Goal: Task Accomplishment & Management: Manage account settings

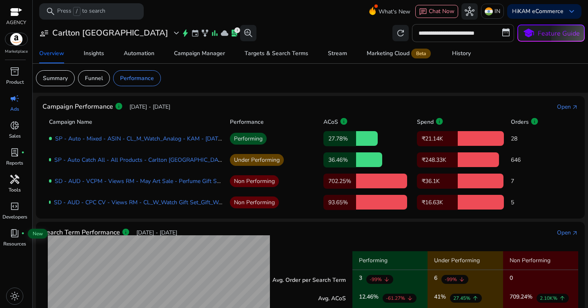
click at [9, 182] on div "handyman" at bounding box center [14, 179] width 23 height 13
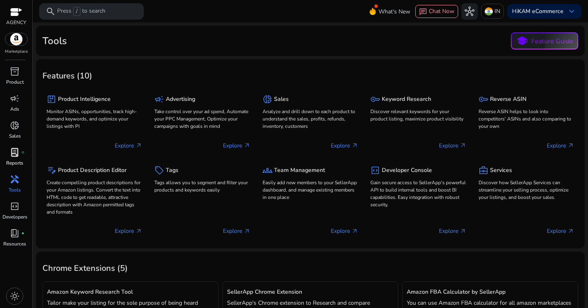
click at [16, 152] on span "lab_profile" at bounding box center [15, 152] width 10 height 10
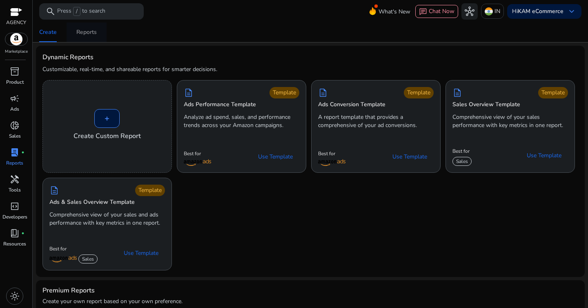
click at [94, 37] on span "Reports" at bounding box center [86, 32] width 20 height 20
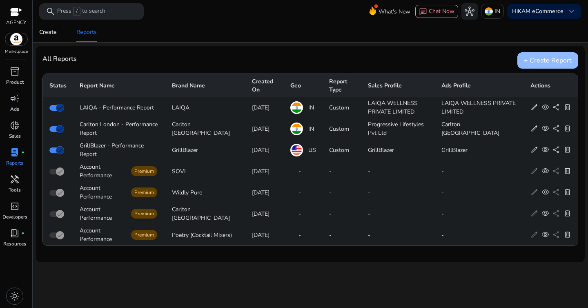
click at [551, 58] on div "+ Create Report" at bounding box center [547, 60] width 61 height 16
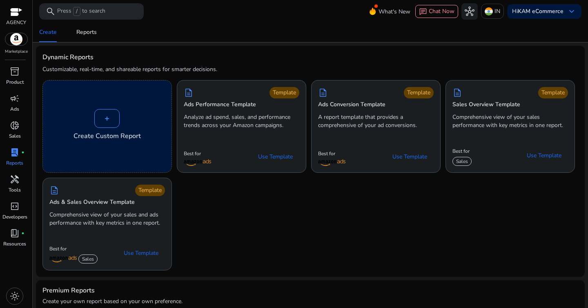
click at [110, 117] on div "+" at bounding box center [106, 118] width 25 height 19
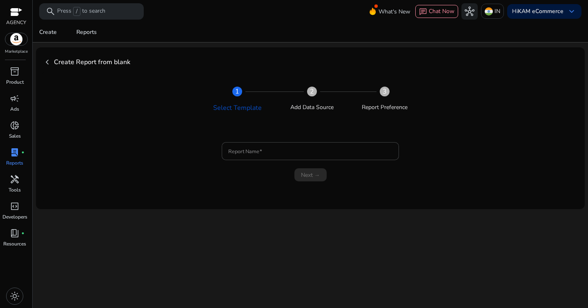
click at [289, 160] on form "Report Name Next →" at bounding box center [310, 161] width 516 height 49
click at [293, 158] on div at bounding box center [310, 151] width 164 height 18
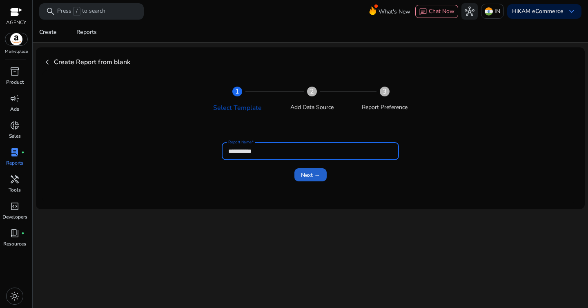
type input "**********"
click at [317, 175] on span "Next →" at bounding box center [310, 175] width 19 height 9
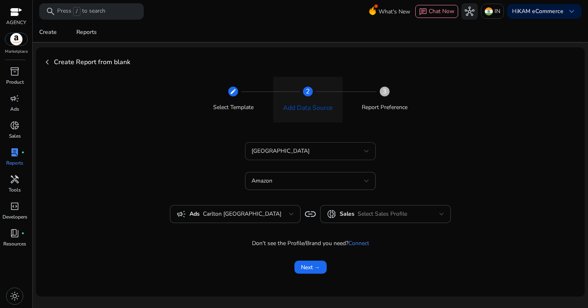
click at [302, 157] on div "[GEOGRAPHIC_DATA]" at bounding box center [310, 151] width 118 height 18
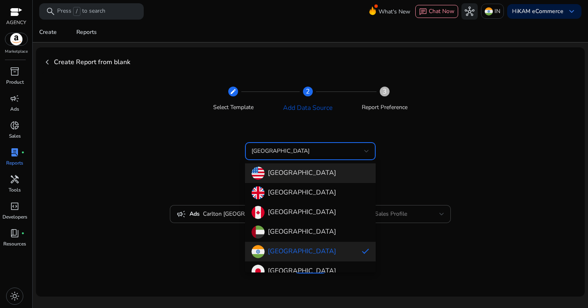
click at [302, 169] on h4 "[GEOGRAPHIC_DATA]" at bounding box center [302, 173] width 68 height 8
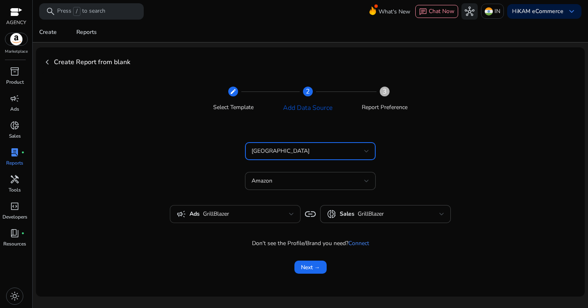
click at [253, 209] on span "GrillBlazer" at bounding box center [246, 213] width 86 height 9
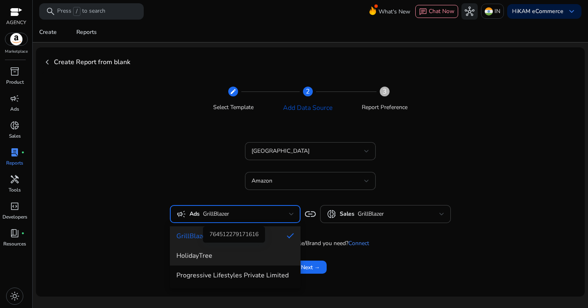
click at [235, 253] on span "HolidayTree" at bounding box center [235, 255] width 118 height 9
type input "**********"
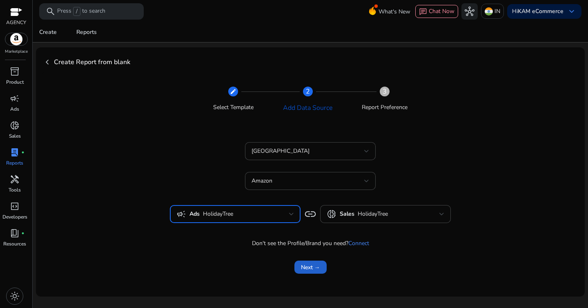
click at [313, 269] on span "Next →" at bounding box center [310, 267] width 19 height 9
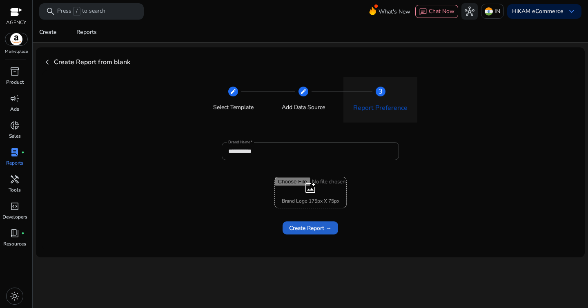
click at [321, 227] on span "Create Report →" at bounding box center [310, 228] width 42 height 9
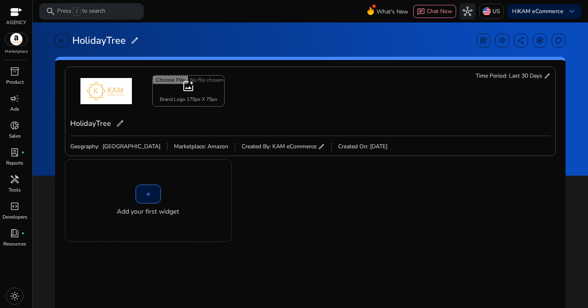
click at [143, 188] on div "+" at bounding box center [147, 193] width 25 height 19
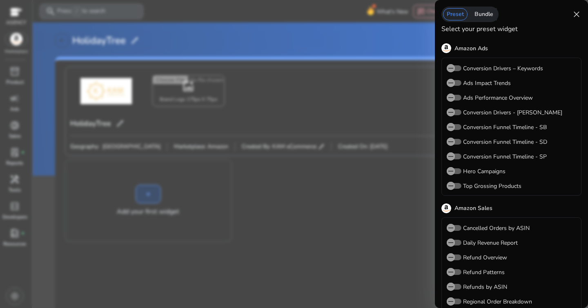
click at [483, 16] on div "Bundle" at bounding box center [483, 14] width 26 height 12
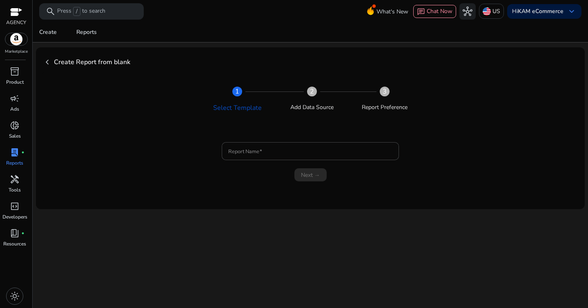
click at [45, 62] on span "chevron_left" at bounding box center [47, 62] width 10 height 10
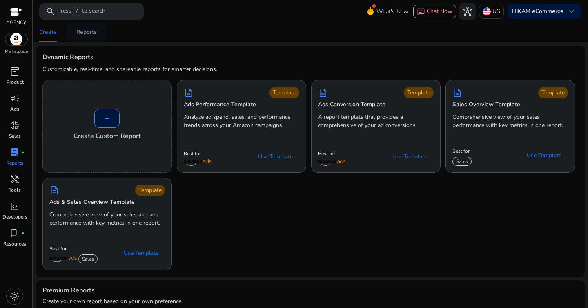
click at [93, 31] on div "Reports" at bounding box center [86, 32] width 20 height 6
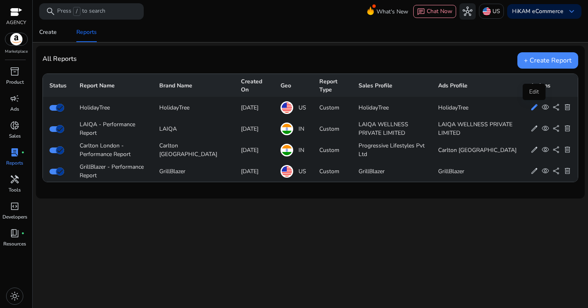
click at [532, 107] on span "edit" at bounding box center [534, 107] width 8 height 8
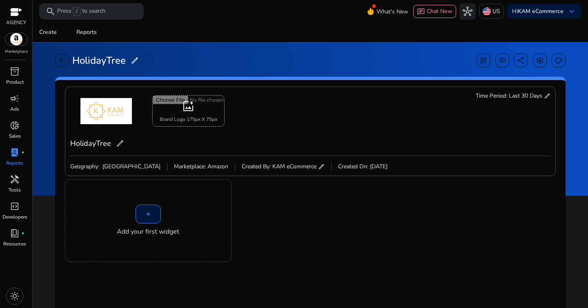
click at [154, 205] on div "+" at bounding box center [147, 213] width 25 height 19
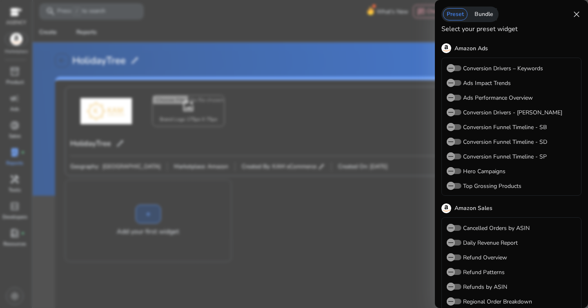
click at [488, 8] on div "Bundle" at bounding box center [483, 14] width 26 height 12
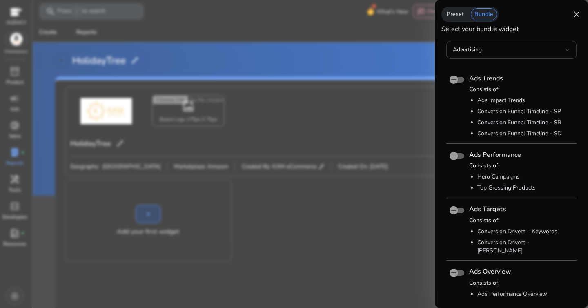
click at [497, 48] on div "Advertising" at bounding box center [509, 49] width 112 height 9
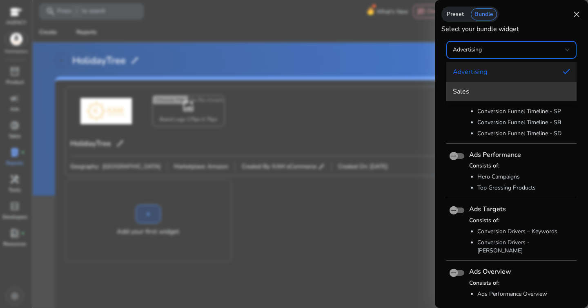
click at [497, 87] on span "Sales" at bounding box center [511, 91] width 117 height 9
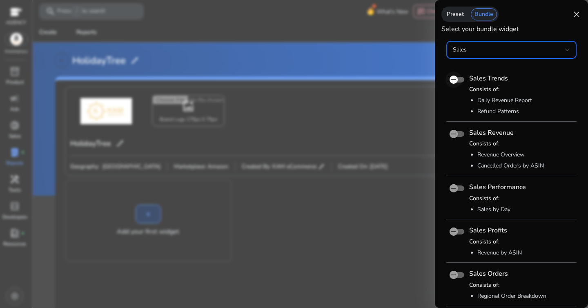
click at [460, 82] on span "button" at bounding box center [453, 79] width 16 height 16
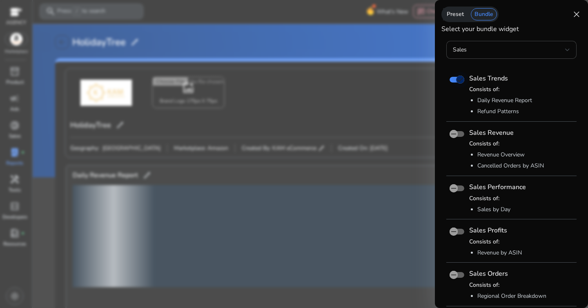
scroll to position [173, 0]
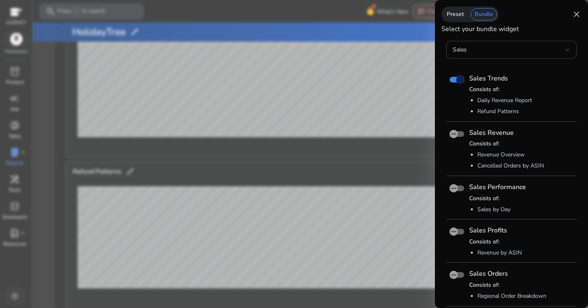
click at [454, 78] on span "button" at bounding box center [460, 79] width 16 height 16
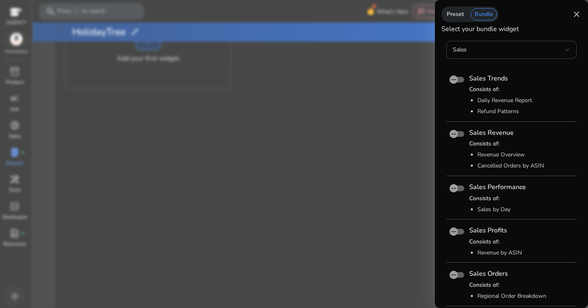
click at [455, 15] on div "Preset" at bounding box center [455, 14] width 24 height 12
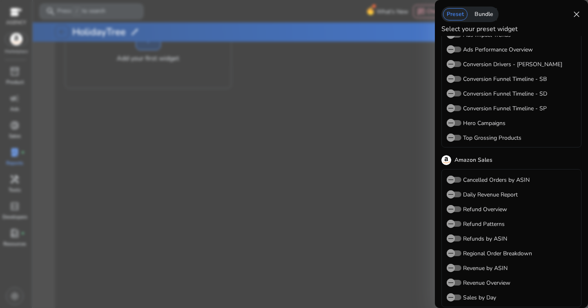
scroll to position [54, 0]
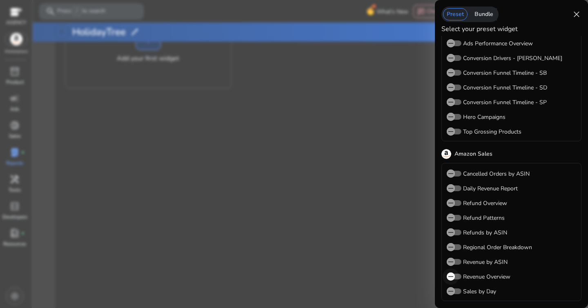
click at [454, 274] on icon "button" at bounding box center [450, 276] width 7 height 7
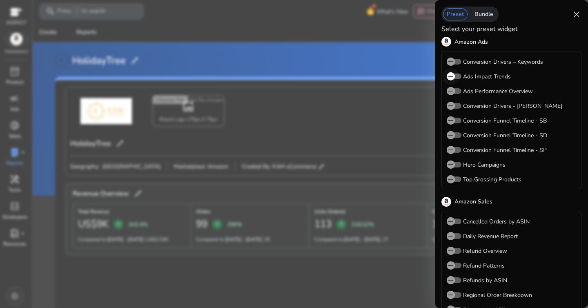
scroll to position [0, 0]
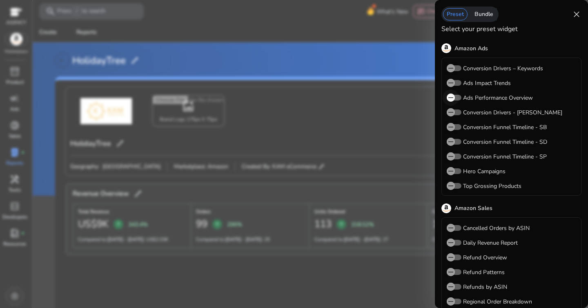
click at [459, 100] on span "button" at bounding box center [453, 98] width 15 height 6
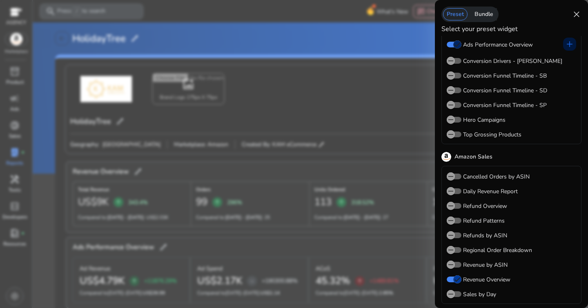
scroll to position [58, 0]
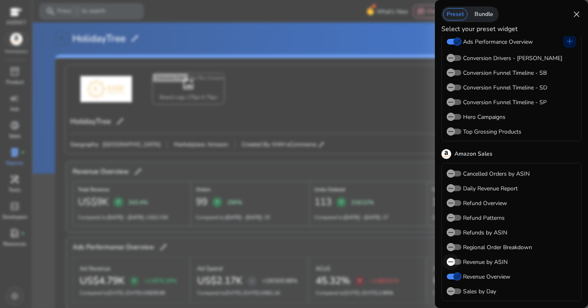
click at [460, 264] on button "Revenue by ASIN" at bounding box center [453, 262] width 15 height 6
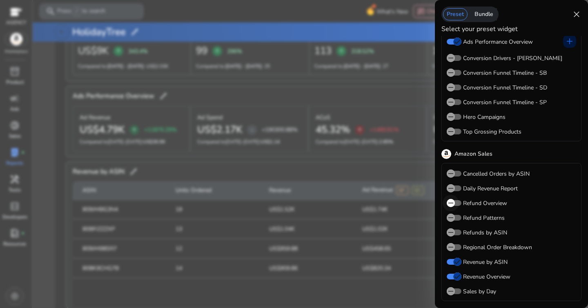
click at [457, 202] on span "button" at bounding box center [450, 203] width 16 height 16
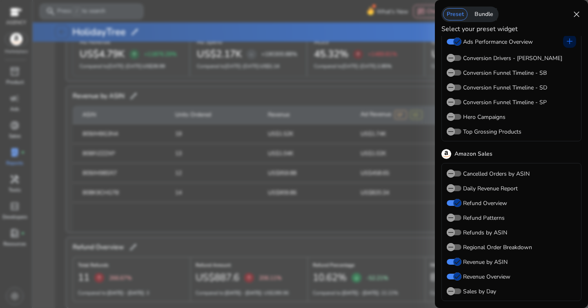
click at [462, 292] on label "Sales by Day" at bounding box center [478, 291] width 35 height 9
click at [461, 292] on button "Sales by Day" at bounding box center [453, 291] width 15 height 6
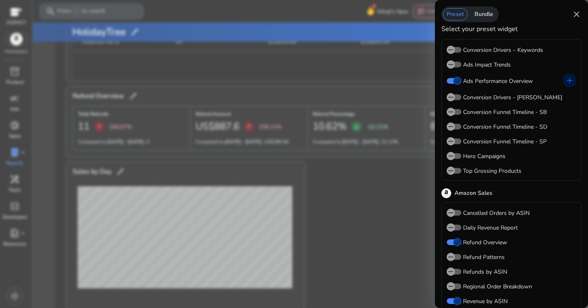
scroll to position [0, 0]
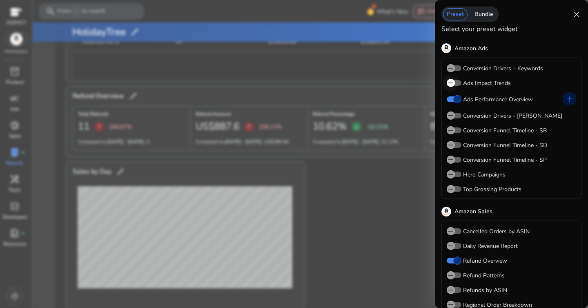
click at [454, 82] on icon "button" at bounding box center [450, 82] width 7 height 7
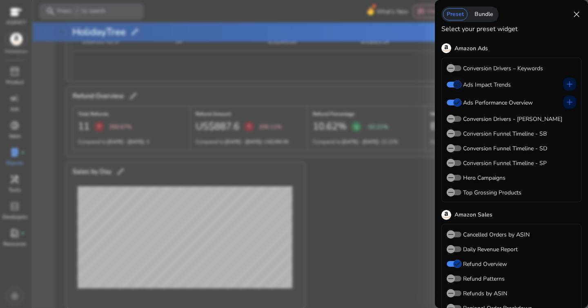
scroll to position [372, 0]
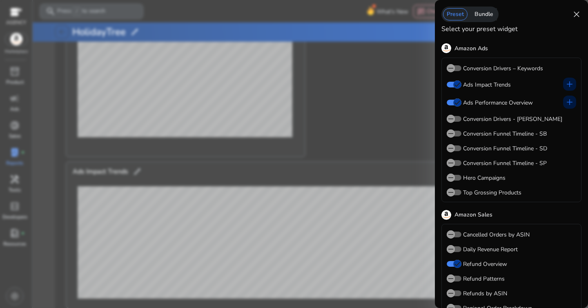
click at [572, 16] on span "close" at bounding box center [576, 14] width 10 height 10
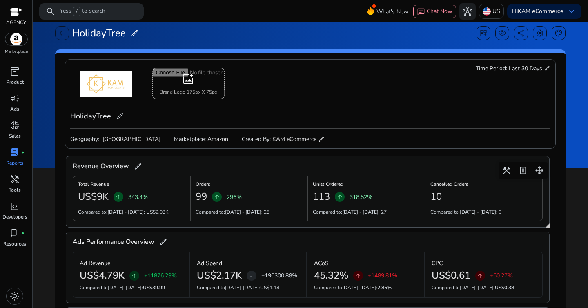
scroll to position [22, 0]
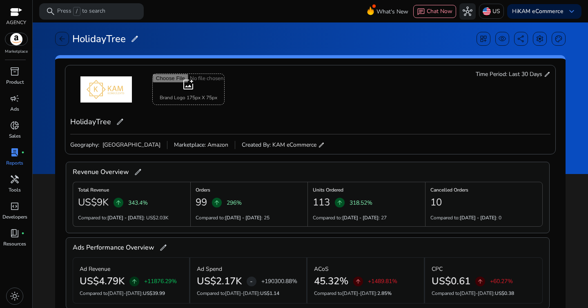
click at [545, 75] on span "edit" at bounding box center [547, 74] width 7 height 7
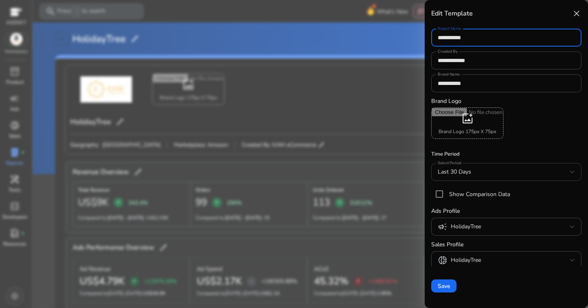
click at [519, 178] on div "Last 30 Days" at bounding box center [505, 172] width 137 height 18
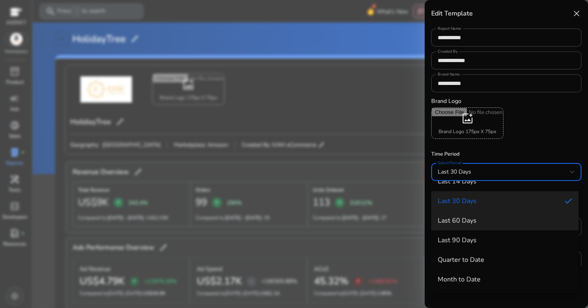
scroll to position [90, 0]
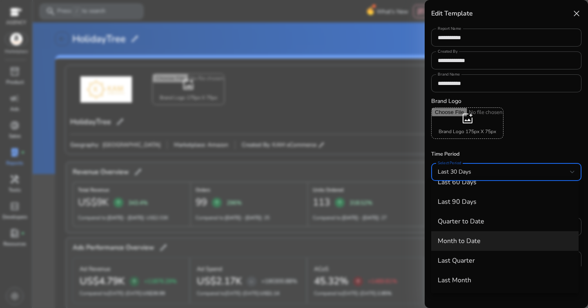
click at [503, 245] on mat-option "Month to Date" at bounding box center [504, 241] width 147 height 20
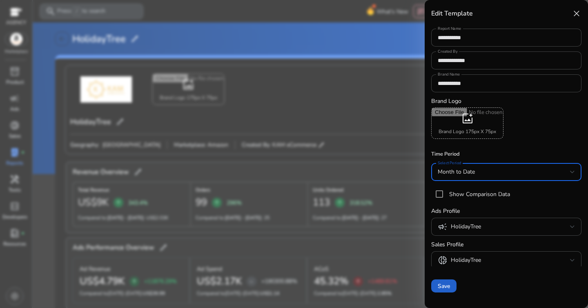
click at [453, 282] on span at bounding box center [443, 286] width 25 height 20
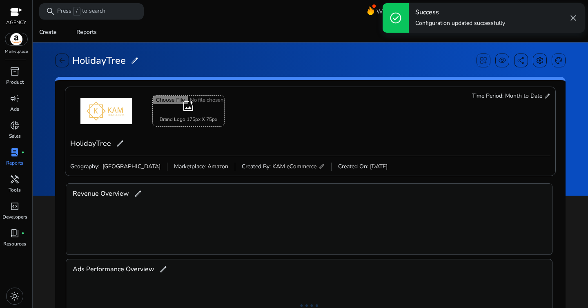
scroll to position [0, 0]
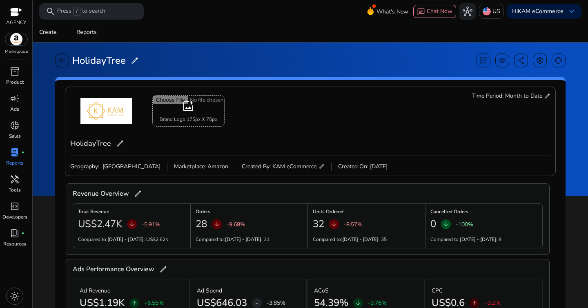
click at [544, 99] on span "edit" at bounding box center [547, 96] width 7 height 7
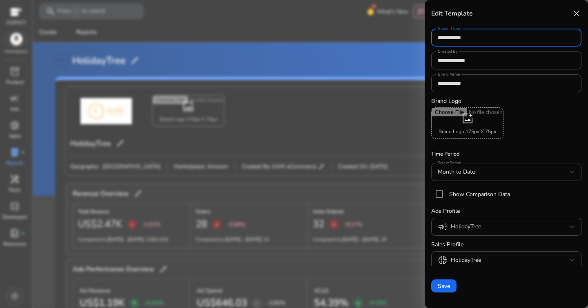
click at [510, 172] on div "Month to Date" at bounding box center [503, 171] width 132 height 9
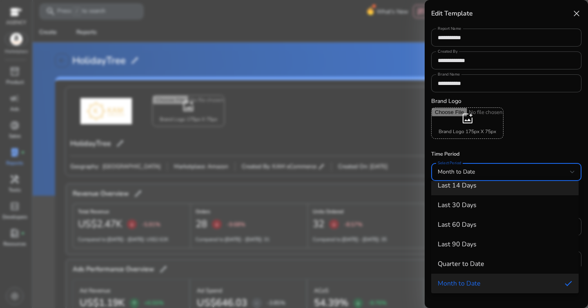
click at [503, 188] on span "Last 14 Days" at bounding box center [504, 186] width 134 height 8
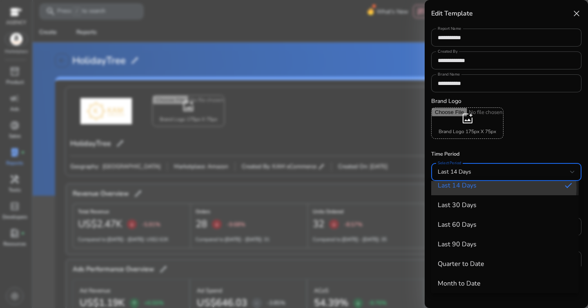
scroll to position [42, 0]
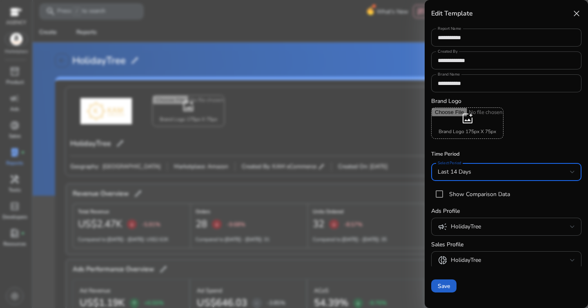
click at [453, 282] on span at bounding box center [443, 286] width 25 height 20
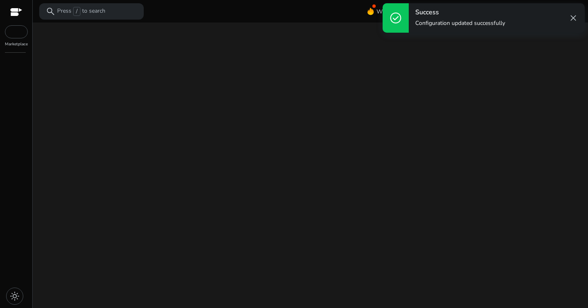
click at [440, 287] on div "We are getting things ready for you..." at bounding box center [310, 164] width 548 height 285
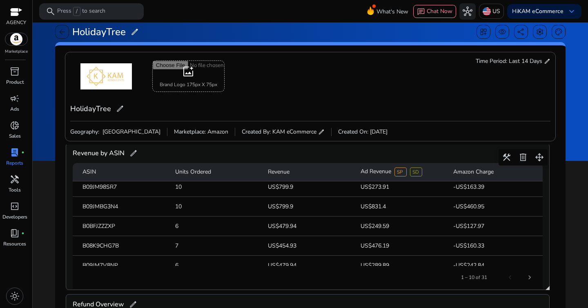
scroll to position [0, 0]
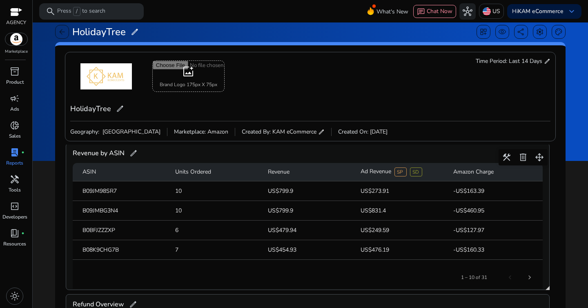
click at [457, 189] on mat-cell "-US$163.39" at bounding box center [494, 191] width 96 height 20
click at [472, 192] on mat-cell "-US$163.39" at bounding box center [494, 191] width 96 height 20
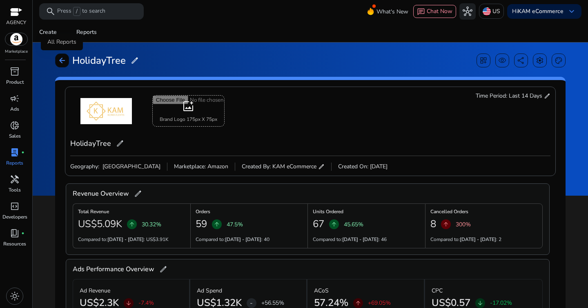
click at [67, 61] on div "arrow_back" at bounding box center [62, 60] width 14 height 14
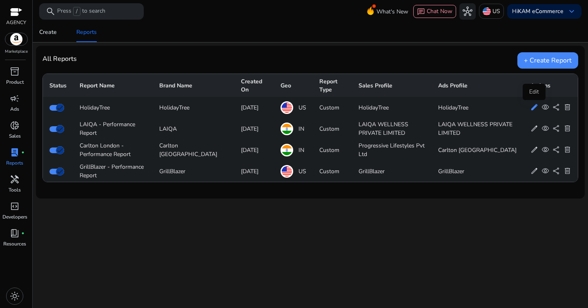
click at [532, 107] on span "edit" at bounding box center [534, 107] width 8 height 8
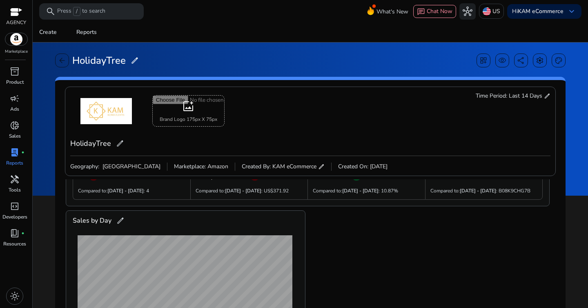
scroll to position [372, 0]
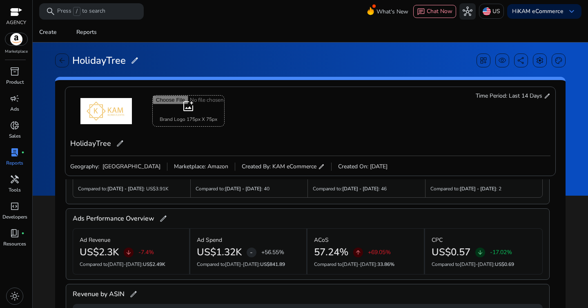
scroll to position [0, 0]
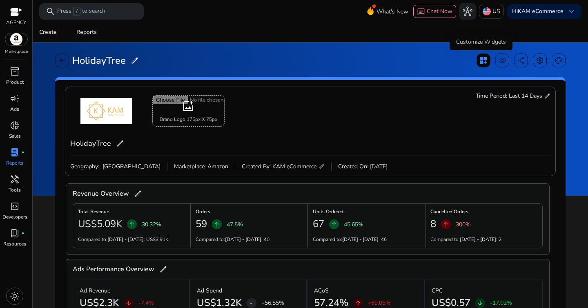
click at [479, 64] on span "dashboard_customize" at bounding box center [483, 60] width 8 height 8
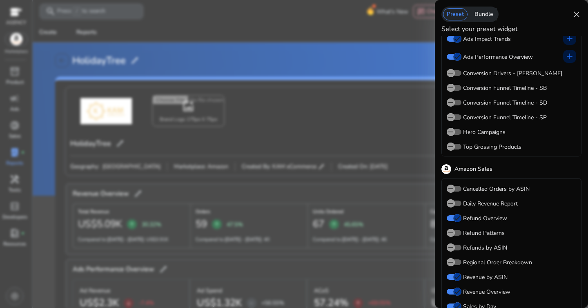
scroll to position [61, 0]
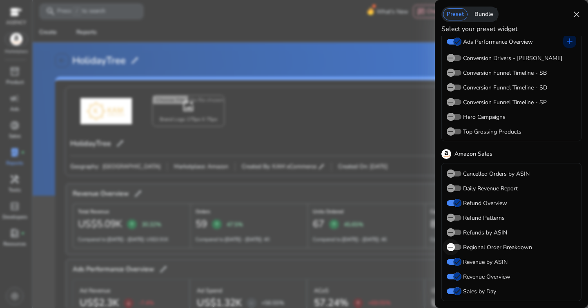
click at [459, 246] on span "button" at bounding box center [453, 247] width 15 height 6
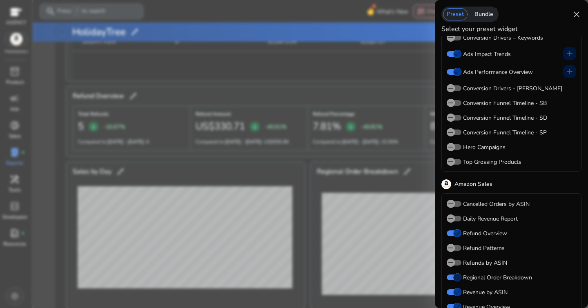
scroll to position [30, 0]
click at [459, 217] on span "button" at bounding box center [453, 219] width 15 height 6
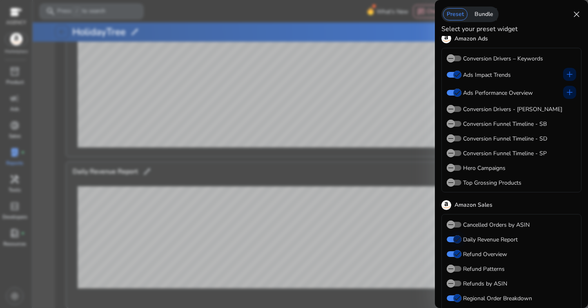
scroll to position [2, 0]
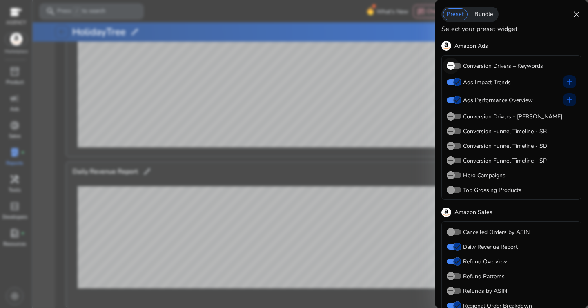
click at [458, 67] on span "button" at bounding box center [450, 66] width 16 height 16
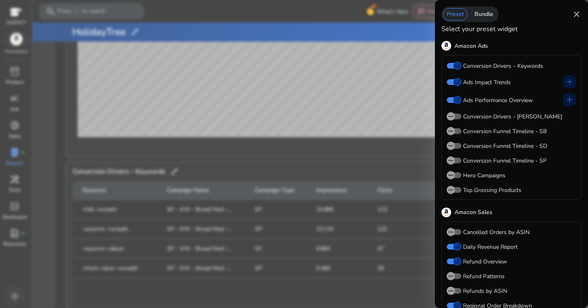
click at [462, 116] on label "Conversion Drivers - [PERSON_NAME]" at bounding box center [511, 116] width 101 height 9
click at [461, 116] on button "Conversion Drivers - [PERSON_NAME]" at bounding box center [453, 116] width 15 height 6
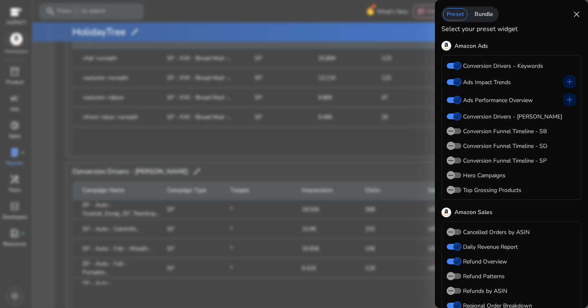
click at [573, 13] on span "close" at bounding box center [576, 14] width 10 height 10
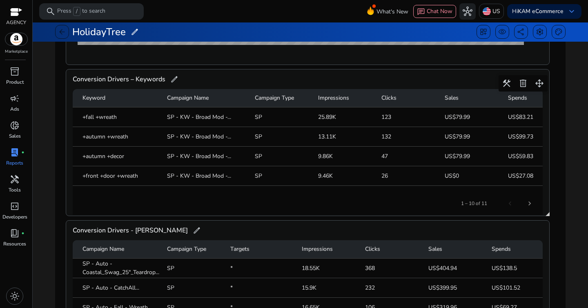
scroll to position [763, 0]
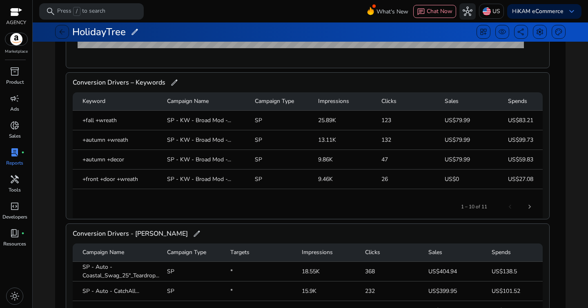
click at [44, 240] on div "arrow_back HolidayTree edit dashboard_customize visibility share settings palet…" at bounding box center [310, 93] width 557 height 443
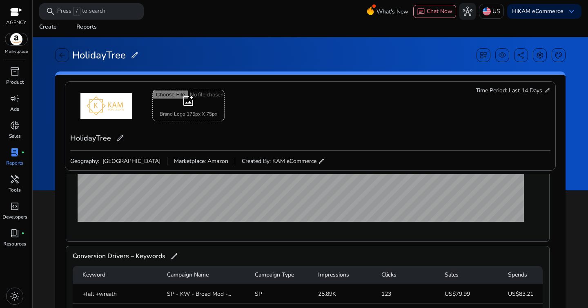
scroll to position [0, 0]
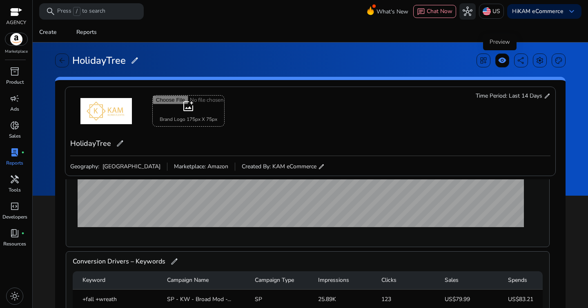
click at [498, 56] on span "visibility" at bounding box center [502, 60] width 8 height 8
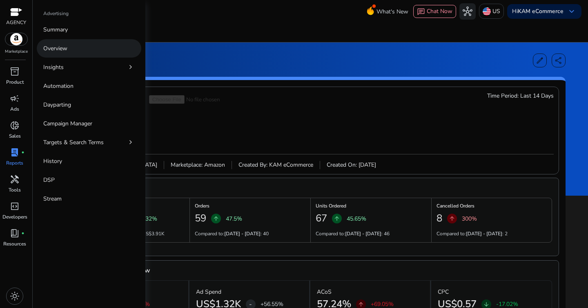
click at [60, 46] on p "Overview" at bounding box center [55, 48] width 24 height 9
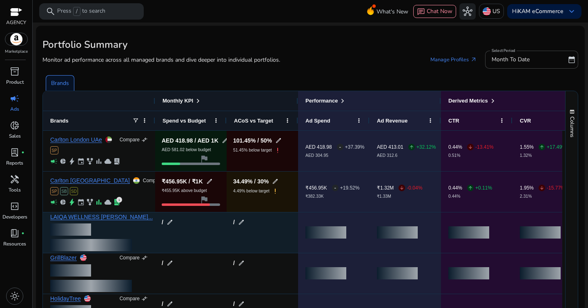
scroll to position [37, 0]
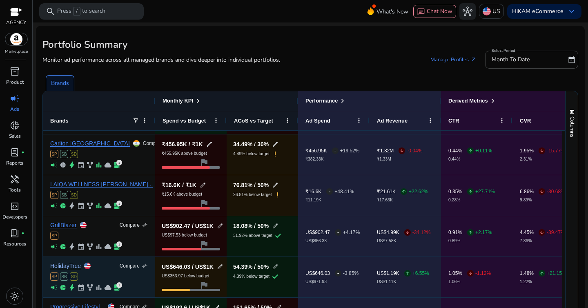
click at [64, 266] on link "HolidayTree" at bounding box center [65, 266] width 31 height 6
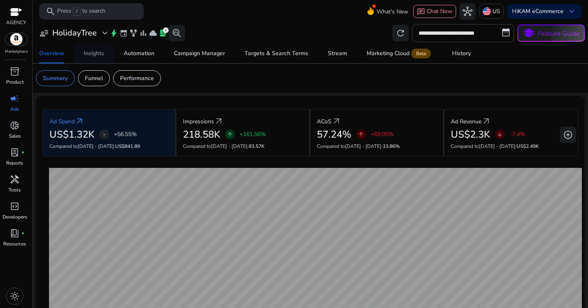
click at [91, 55] on div "Insights" at bounding box center [94, 54] width 20 height 6
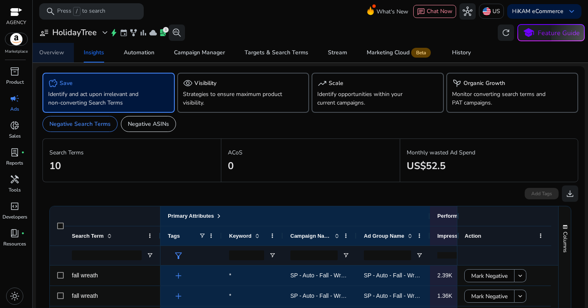
click at [58, 53] on div "Overview" at bounding box center [51, 53] width 25 height 6
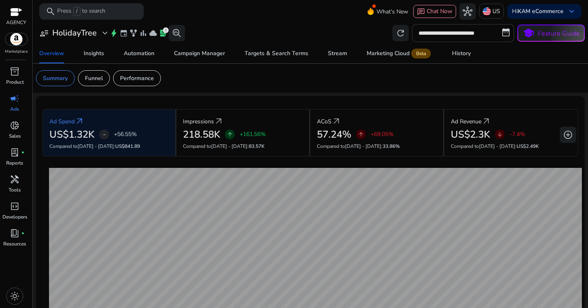
click at [457, 35] on input "**********" at bounding box center [463, 33] width 102 height 18
select select "*"
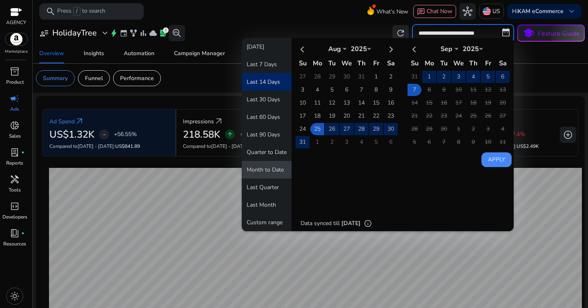
click at [264, 171] on button "Month to Date" at bounding box center [267, 170] width 50 height 18
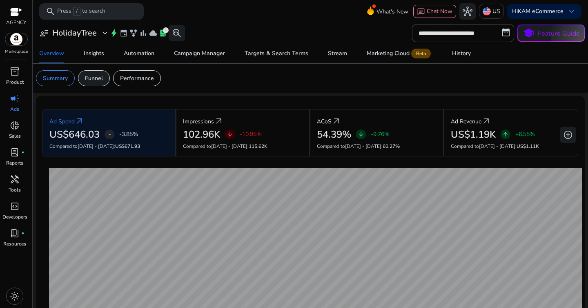
click at [104, 83] on div "Funnel" at bounding box center [94, 78] width 32 height 16
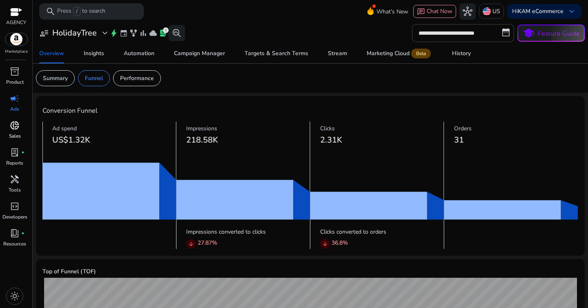
click at [20, 131] on div "donut_small" at bounding box center [14, 125] width 23 height 13
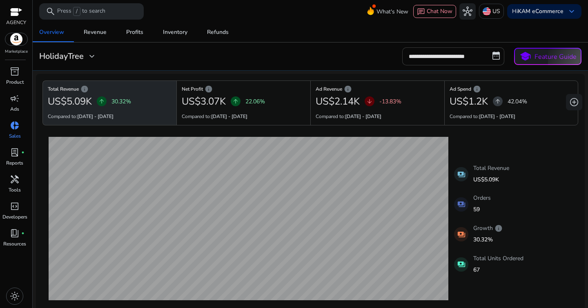
click at [424, 60] on input "**********" at bounding box center [453, 56] width 102 height 18
select select "*"
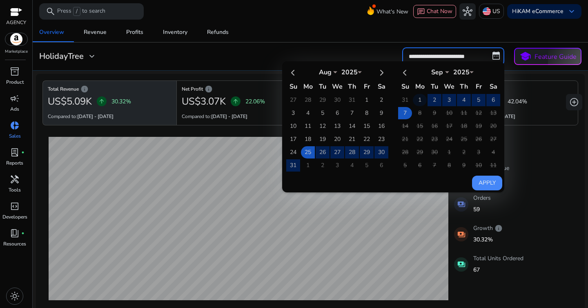
click at [413, 99] on td "1" at bounding box center [420, 100] width 14 height 12
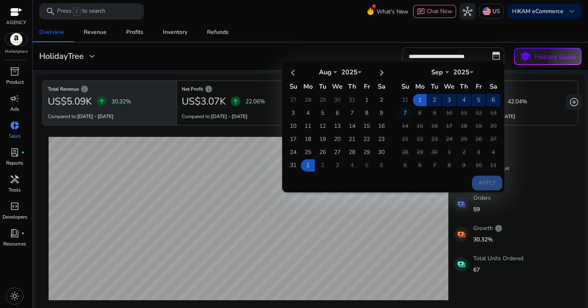
click at [402, 110] on td "7" at bounding box center [405, 113] width 14 height 12
click at [492, 178] on button "Apply" at bounding box center [487, 182] width 30 height 15
type input "**********"
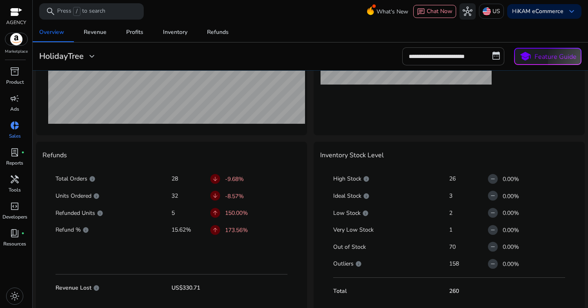
scroll to position [385, 0]
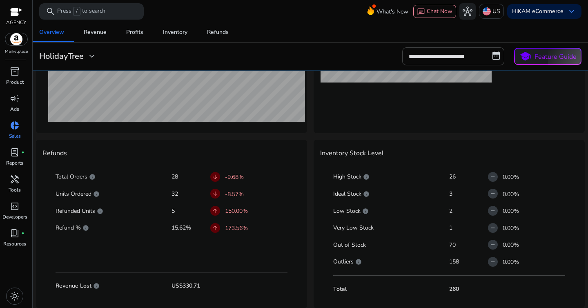
click at [234, 211] on p "150.00%" at bounding box center [236, 210] width 23 height 9
click at [236, 226] on p "173.56%" at bounding box center [236, 228] width 23 height 9
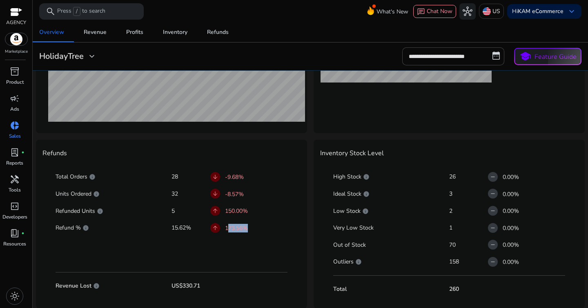
click at [236, 226] on p "173.56%" at bounding box center [236, 228] width 23 height 9
click at [280, 244] on div at bounding box center [171, 251] width 232 height 28
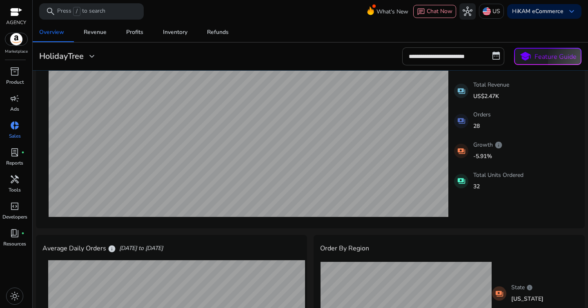
scroll to position [0, 0]
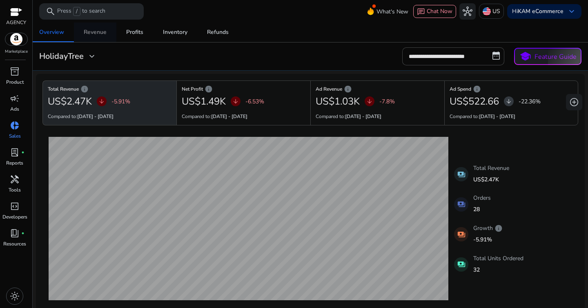
click at [90, 31] on div "Revenue" at bounding box center [95, 32] width 23 height 6
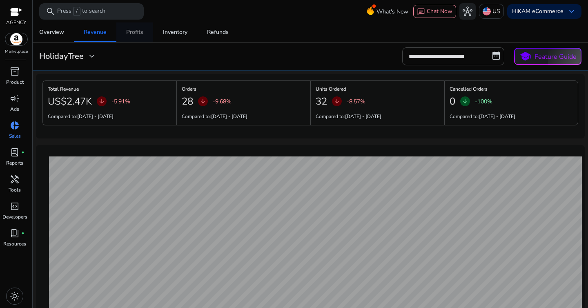
click at [139, 27] on span "Profits" at bounding box center [134, 32] width 17 height 20
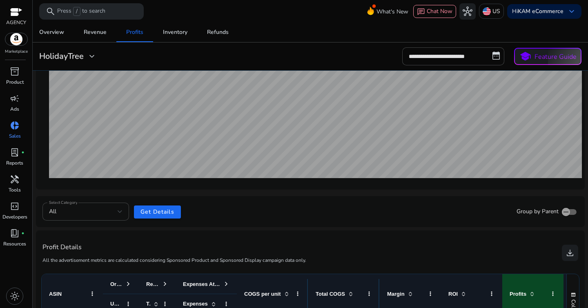
scroll to position [313, 0]
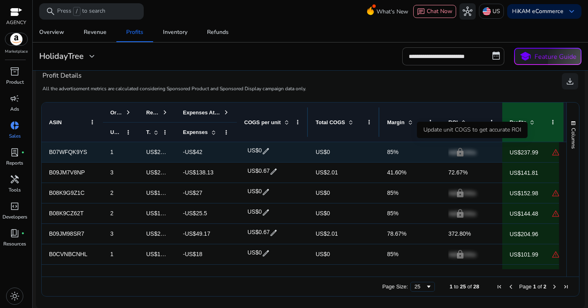
click at [459, 152] on p "Add COGs" at bounding box center [471, 152] width 47 height 17
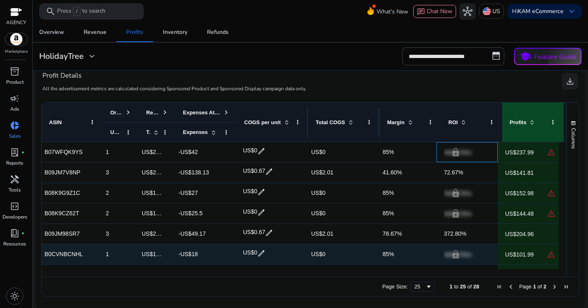
scroll to position [0, 7]
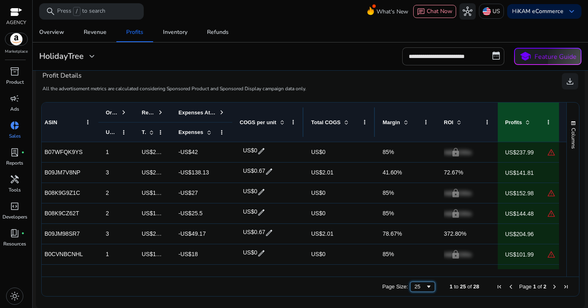
click at [417, 285] on div "25" at bounding box center [419, 286] width 11 height 6
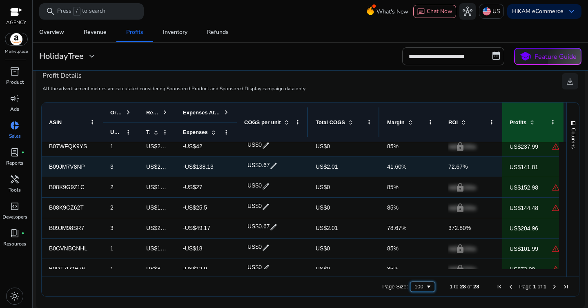
scroll to position [0, 0]
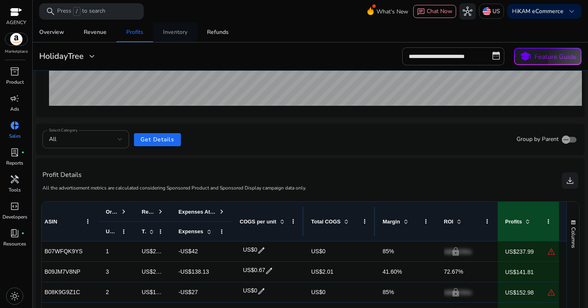
click at [180, 34] on div "Inventory" at bounding box center [175, 32] width 24 height 6
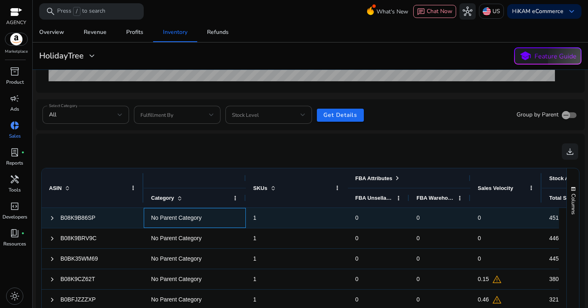
click at [179, 218] on span "No Parent Category" at bounding box center [176, 217] width 51 height 7
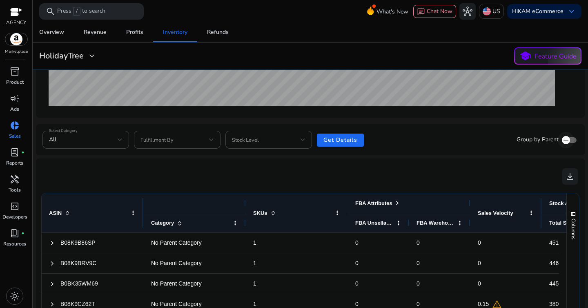
click at [566, 138] on icon "button" at bounding box center [565, 139] width 7 height 7
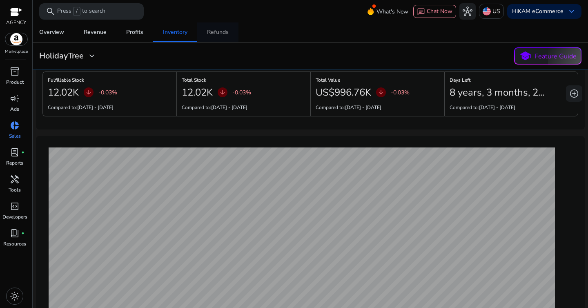
click at [204, 30] on link "Refunds" at bounding box center [217, 32] width 41 height 20
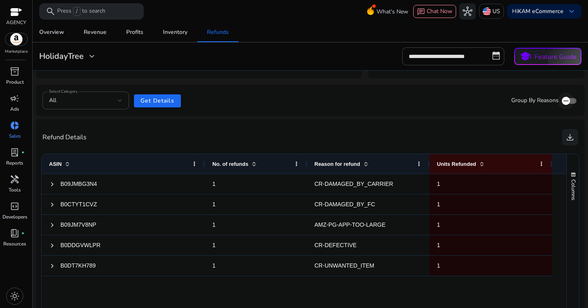
click at [570, 99] on span "button" at bounding box center [565, 101] width 16 height 16
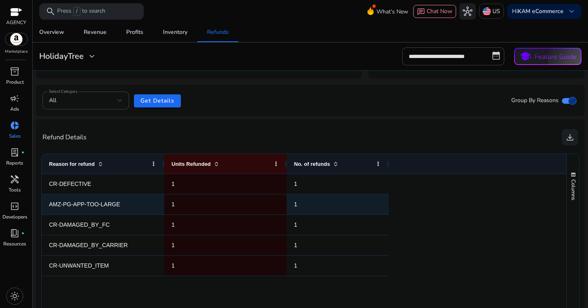
click at [86, 209] on span "AMZ-PG-APP-TOO-LARGE" at bounding box center [103, 204] width 108 height 17
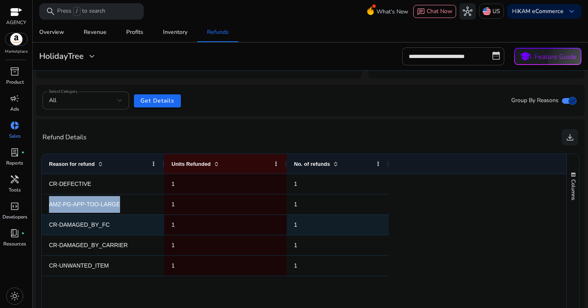
click at [91, 220] on span "CR-DAMAGED_BY_FC" at bounding box center [103, 224] width 108 height 17
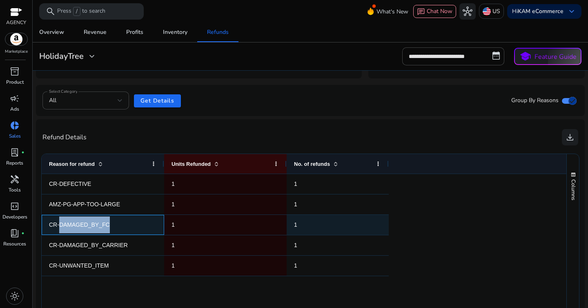
click at [91, 220] on span "CR-DAMAGED_BY_FC" at bounding box center [103, 224] width 108 height 17
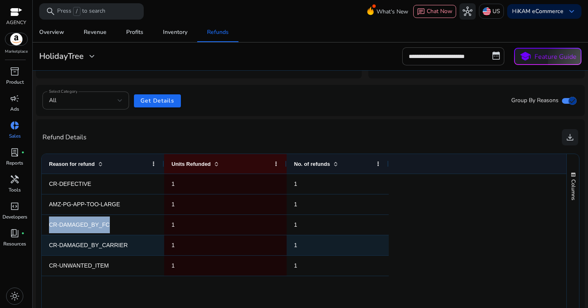
click at [99, 246] on span "CR-DAMAGED_BY_CARRIER" at bounding box center [88, 245] width 79 height 7
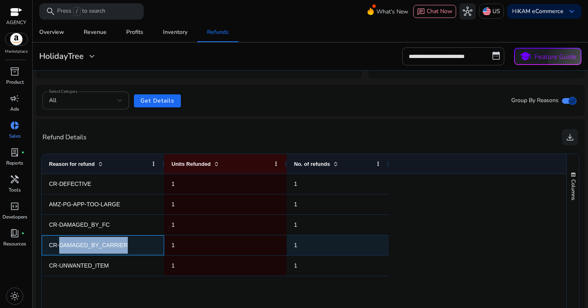
click at [99, 246] on span "CR-DAMAGED_BY_CARRIER" at bounding box center [88, 245] width 79 height 7
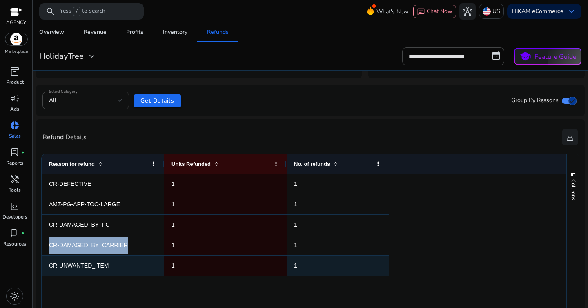
click at [100, 265] on span "CR-UNWANTED_ITEM" at bounding box center [79, 265] width 60 height 7
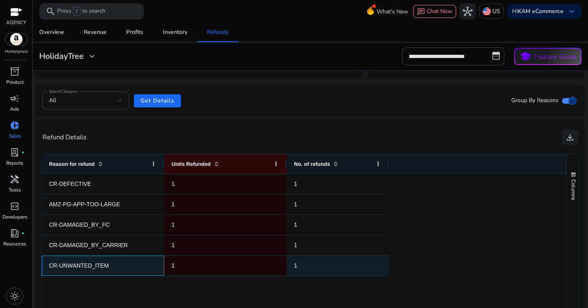
click at [100, 265] on span "CR-UNWANTED_ITEM" at bounding box center [79, 265] width 60 height 7
click at [114, 265] on span "CR-UNWANTED_ITEM" at bounding box center [103, 265] width 108 height 17
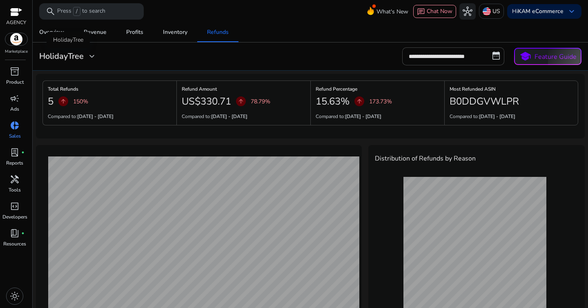
click at [81, 54] on h3 "HolidayTree" at bounding box center [61, 56] width 44 height 10
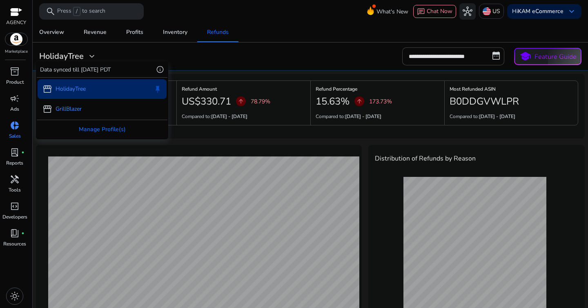
click at [77, 109] on p "GrillBlazer" at bounding box center [68, 108] width 26 height 9
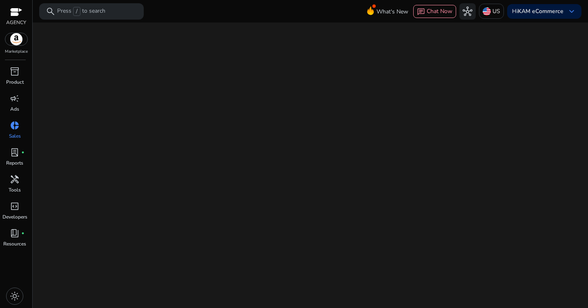
select select "*"
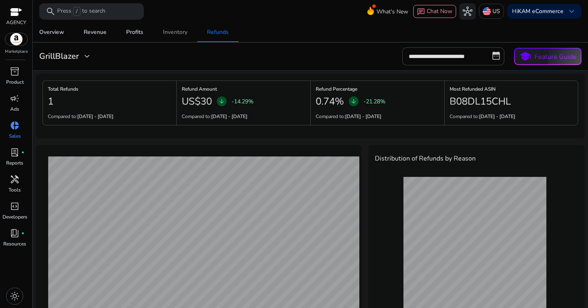
click at [166, 33] on div "Inventory" at bounding box center [175, 32] width 24 height 6
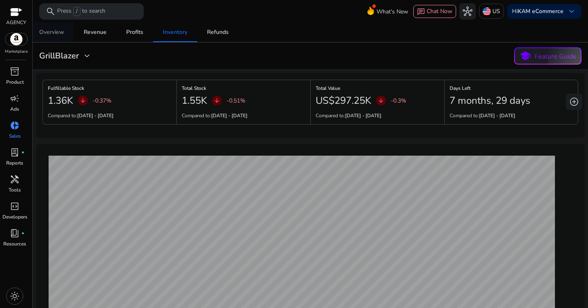
click at [47, 36] on span "Overview" at bounding box center [51, 32] width 25 height 20
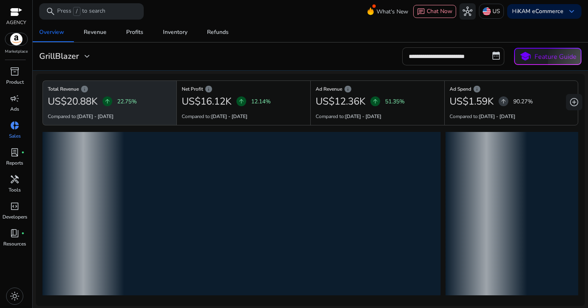
click at [461, 52] on input "**********" at bounding box center [453, 56] width 102 height 18
select select "*"
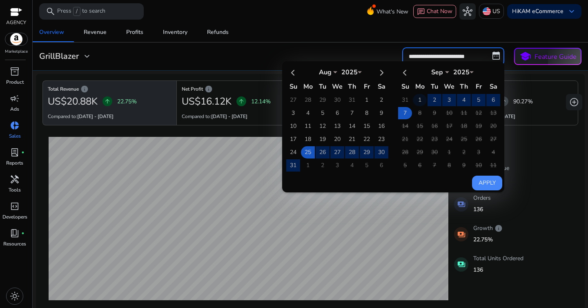
click at [421, 96] on td "1" at bounding box center [420, 100] width 14 height 12
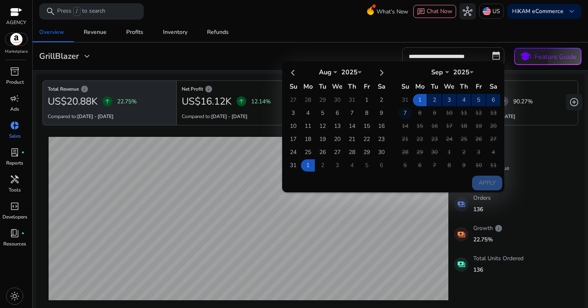
click at [406, 111] on td "7" at bounding box center [405, 113] width 14 height 12
click at [489, 187] on button "Apply" at bounding box center [487, 182] width 30 height 15
type input "**********"
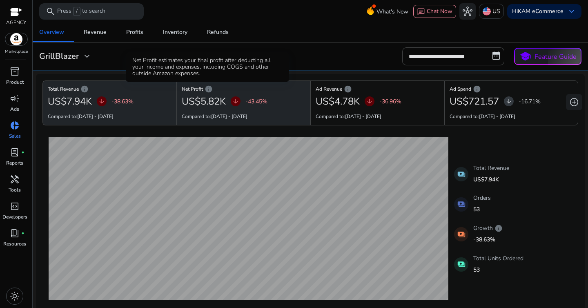
click at [208, 91] on span "info" at bounding box center [208, 89] width 8 height 8
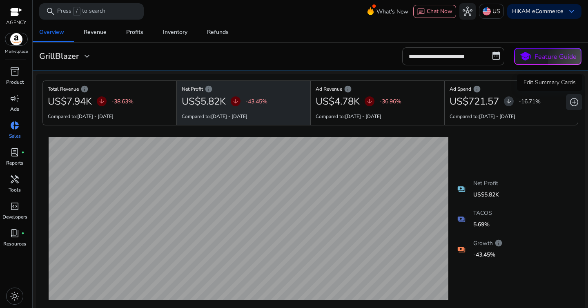
click at [570, 101] on span "add_circle" at bounding box center [574, 102] width 10 height 10
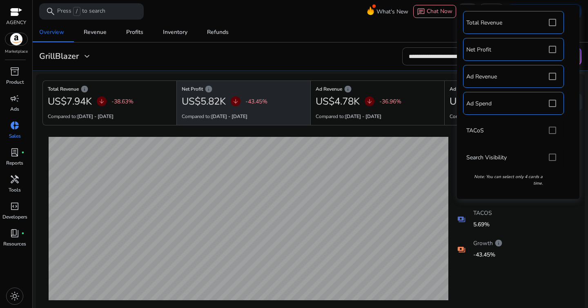
click at [550, 131] on div "Total Revenue Net Profit Ad Revenue Ad Spend TACoS Search Visibility Note: You …" at bounding box center [518, 102] width 114 height 186
click at [551, 132] on div "Total Revenue Net Profit Ad Revenue Ad Spend TACoS Search Visibility Note: You …" at bounding box center [518, 102] width 114 height 186
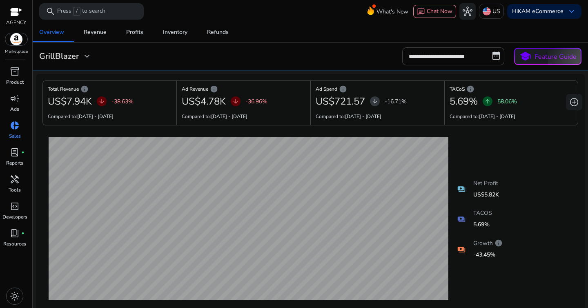
click at [552, 220] on div "04-09-2025 Net Profit: US$518.6 28-08-2025 Net Profit: US$1.27K payments Net Pr…" at bounding box center [309, 218] width 535 height 173
click at [82, 55] on div "GrillBlazer expand_more" at bounding box center [65, 56] width 53 height 10
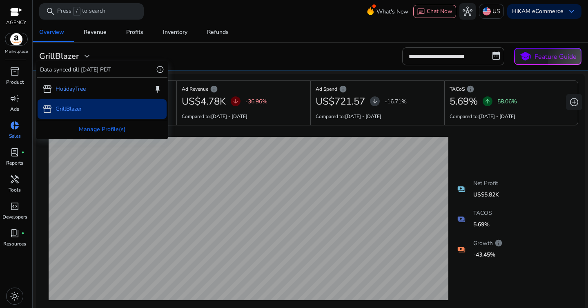
click at [77, 91] on p "HolidayTree" at bounding box center [70, 88] width 30 height 9
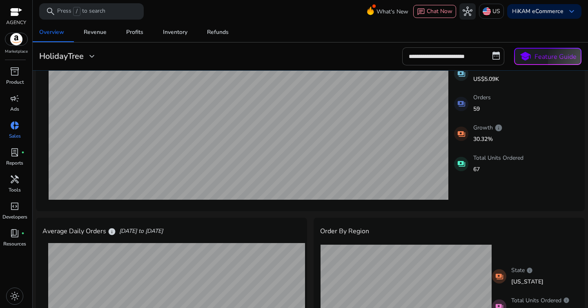
scroll to position [101, 0]
click at [137, 35] on div "Profits" at bounding box center [134, 32] width 17 height 6
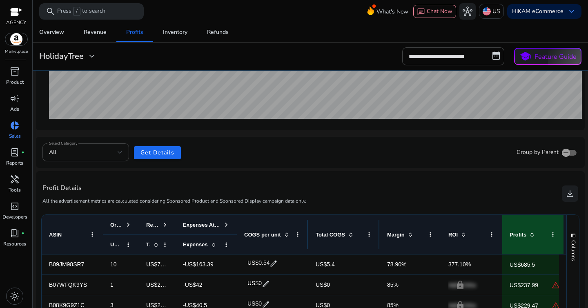
scroll to position [263, 0]
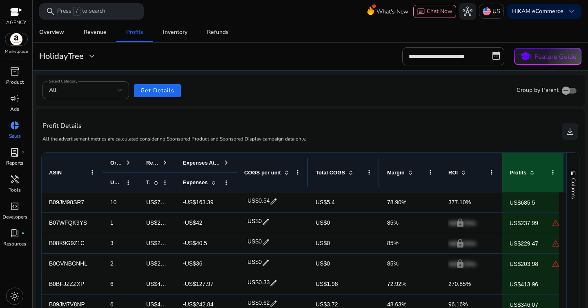
click at [13, 160] on p "Reports" at bounding box center [14, 162] width 17 height 7
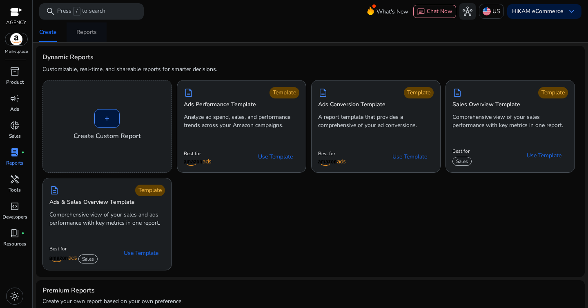
click at [81, 29] on div "Reports" at bounding box center [86, 32] width 20 height 6
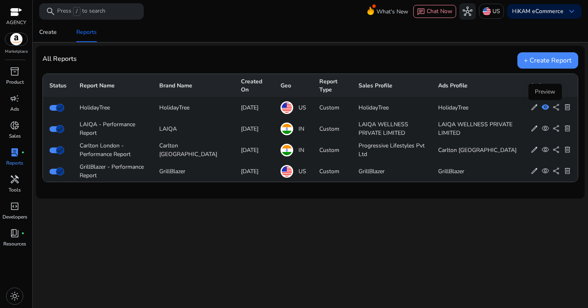
click at [545, 109] on span "visibility" at bounding box center [545, 107] width 8 height 8
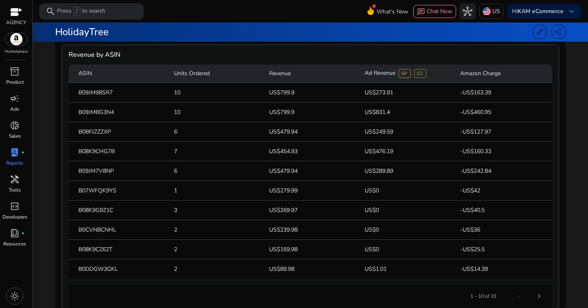
scroll to position [292, 0]
click at [477, 75] on mat-header-cell "Amazon Charge" at bounding box center [502, 74] width 99 height 18
click at [477, 91] on mat-cell "-US$163.39" at bounding box center [502, 94] width 99 height 20
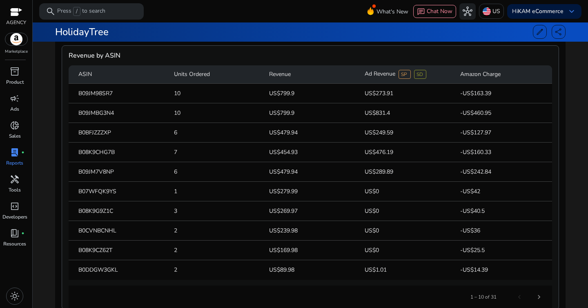
click at [477, 91] on mat-cell "-US$163.39" at bounding box center [502, 94] width 99 height 20
